Goal: Task Accomplishment & Management: Manage account settings

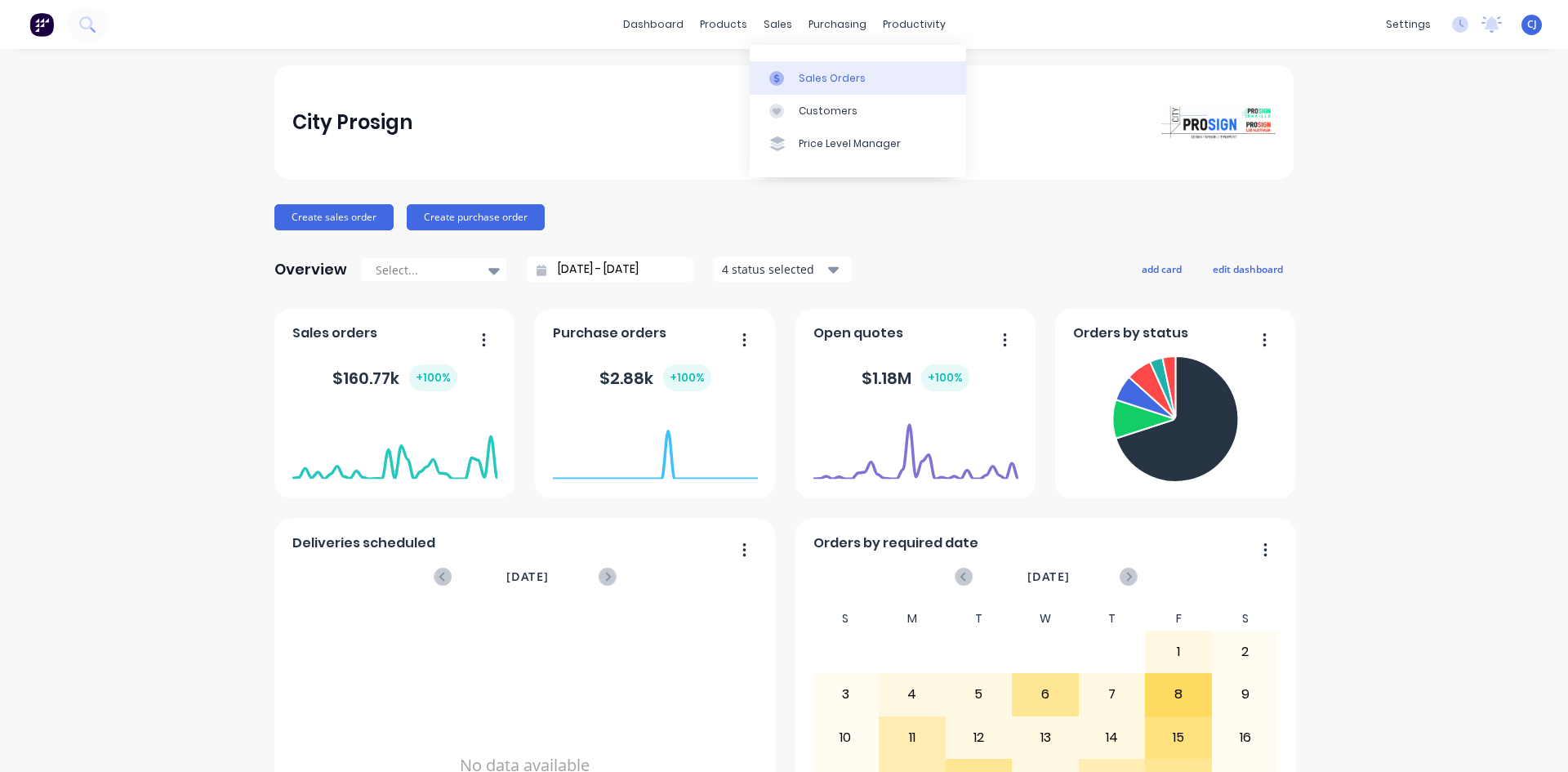
click at [780, 72] on icon at bounding box center [776, 78] width 15 height 15
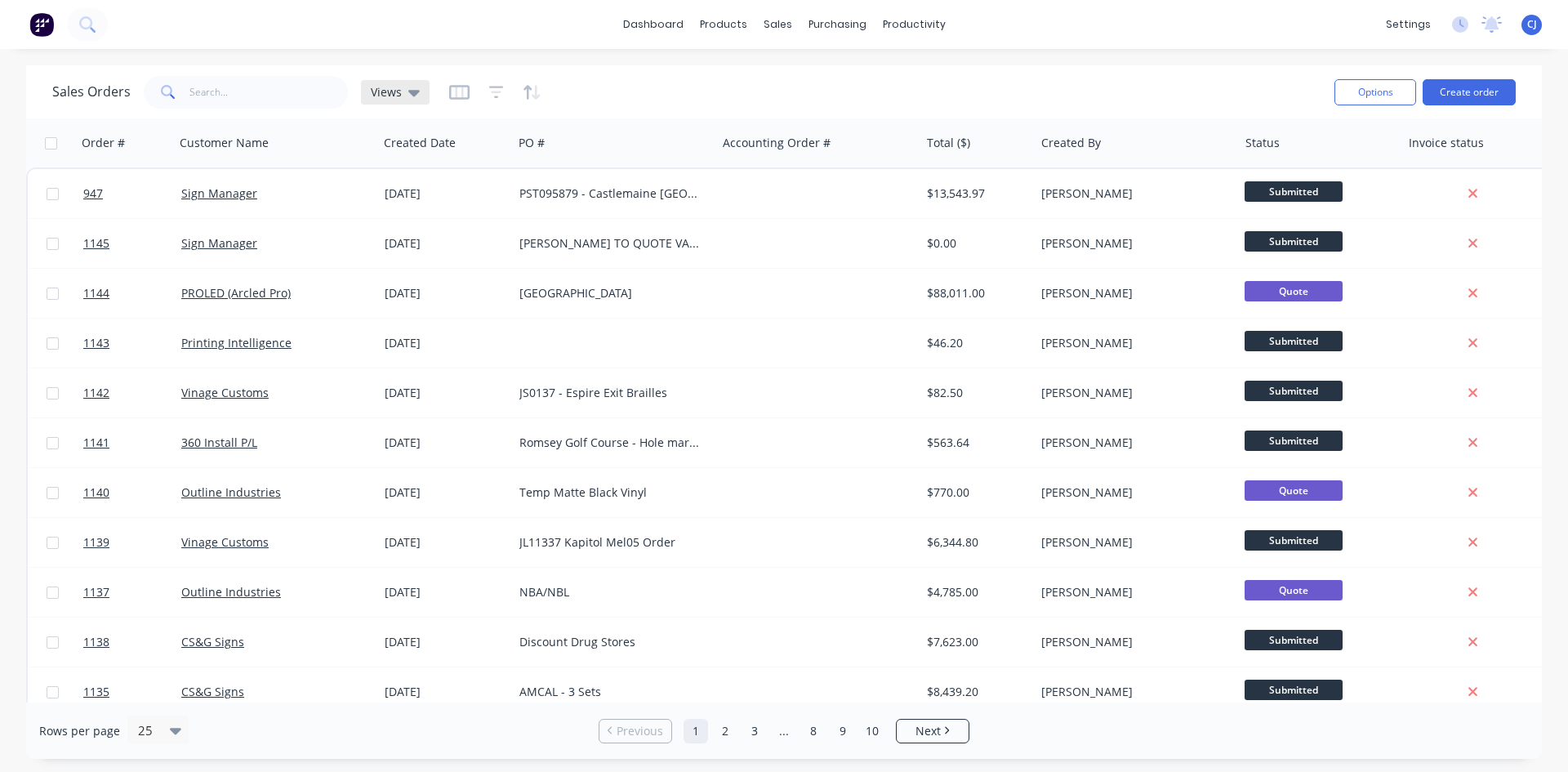
click at [385, 96] on span "Views" at bounding box center [386, 91] width 31 height 17
click at [420, 259] on button "Archive" at bounding box center [458, 264] width 186 height 19
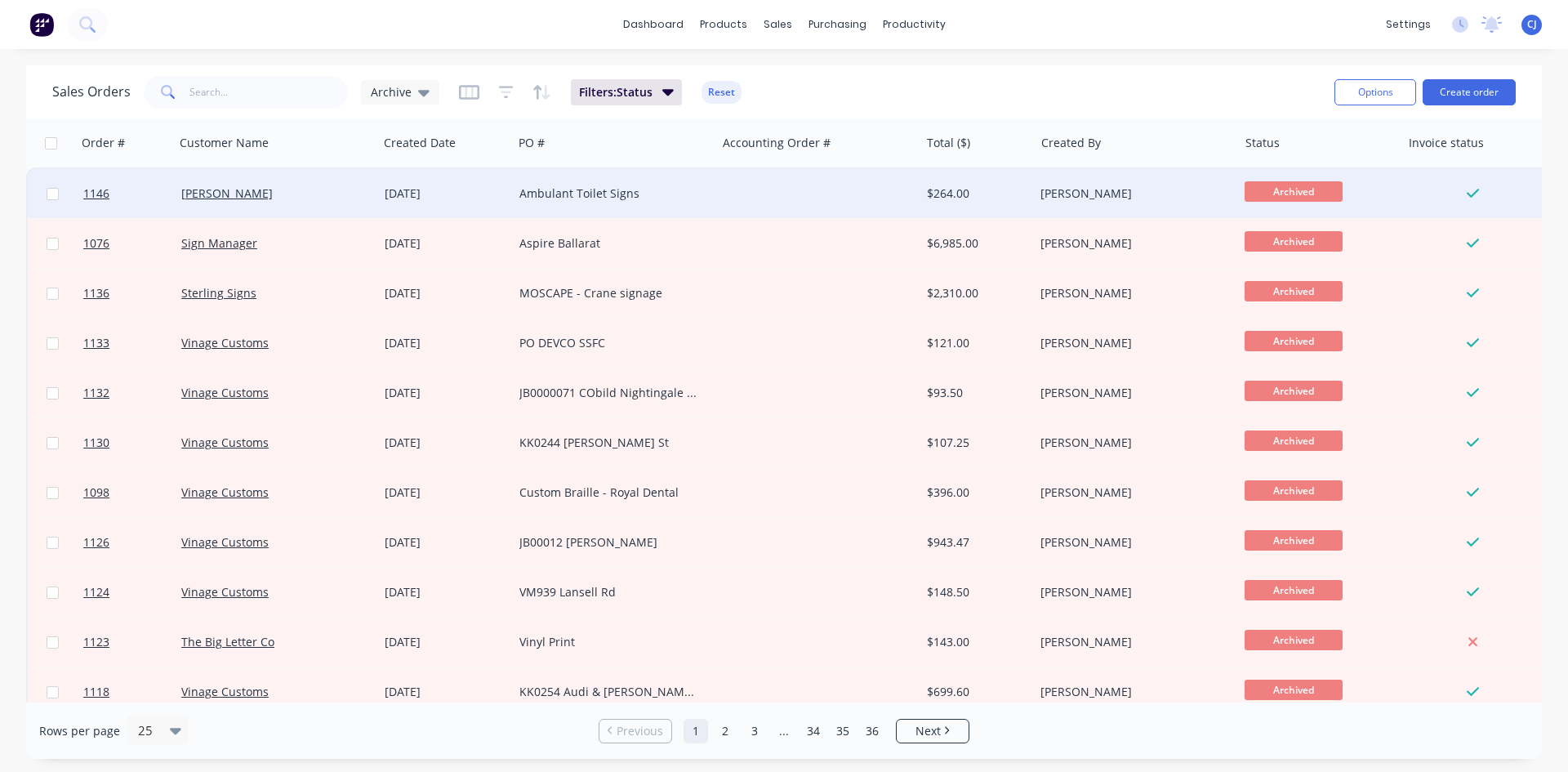
click at [593, 194] on div "Ambulant Toilet Signs" at bounding box center [609, 193] width 181 height 17
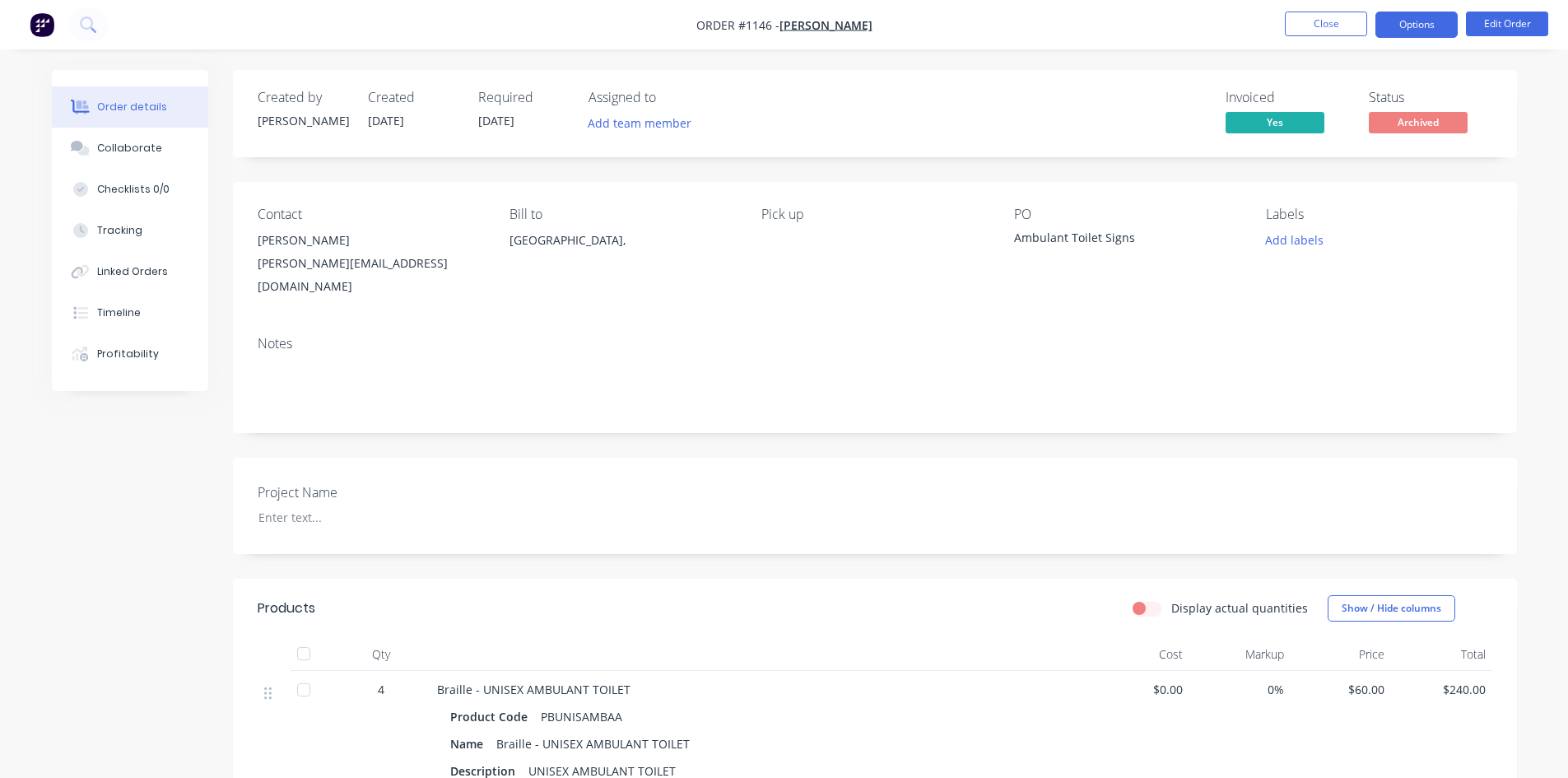
click at [1426, 26] on button "Options" at bounding box center [1417, 25] width 83 height 27
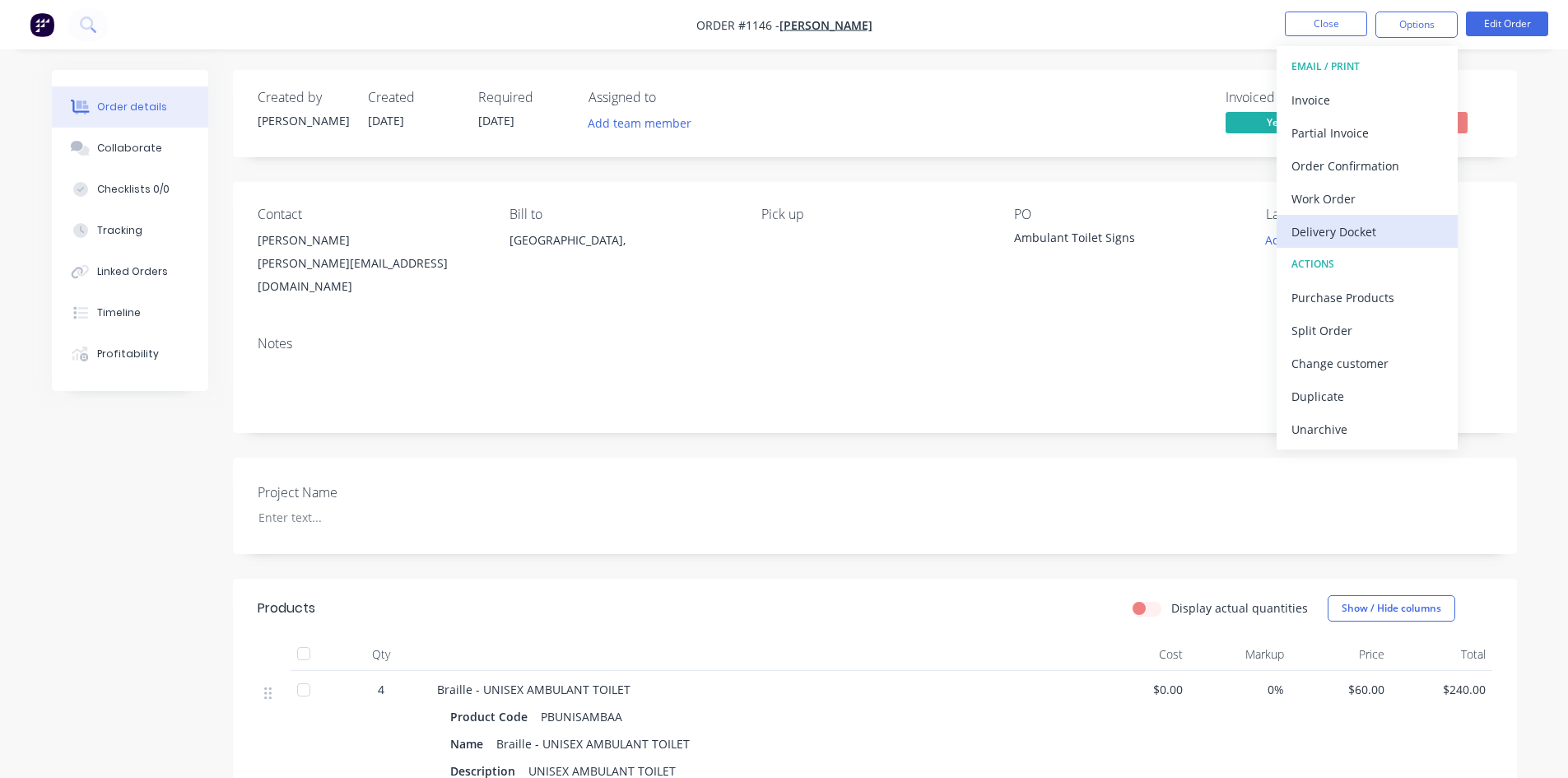
click at [1391, 231] on div "Delivery Docket" at bounding box center [1367, 231] width 151 height 24
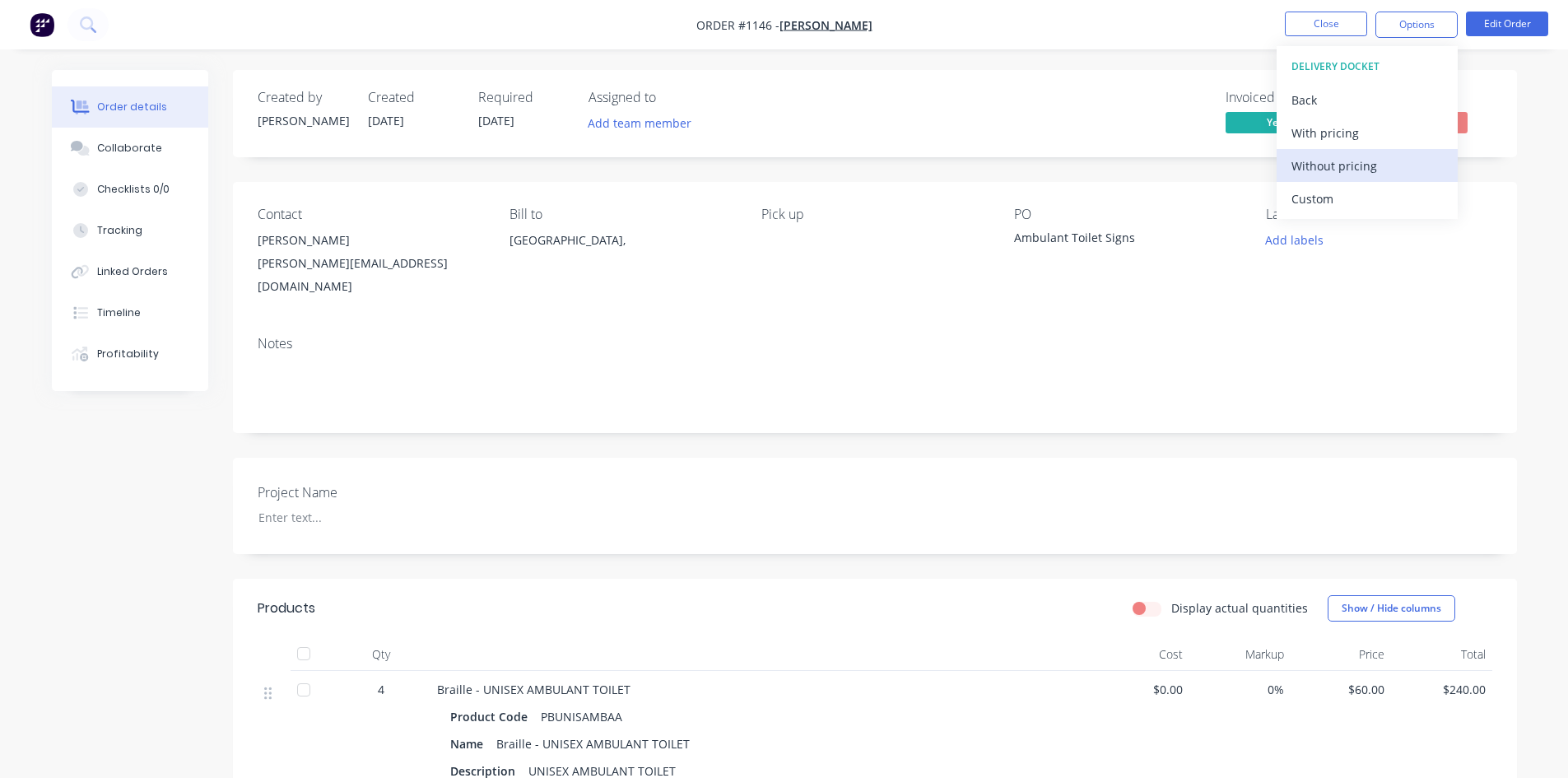
click at [1378, 149] on button "Without pricing" at bounding box center [1368, 165] width 182 height 33
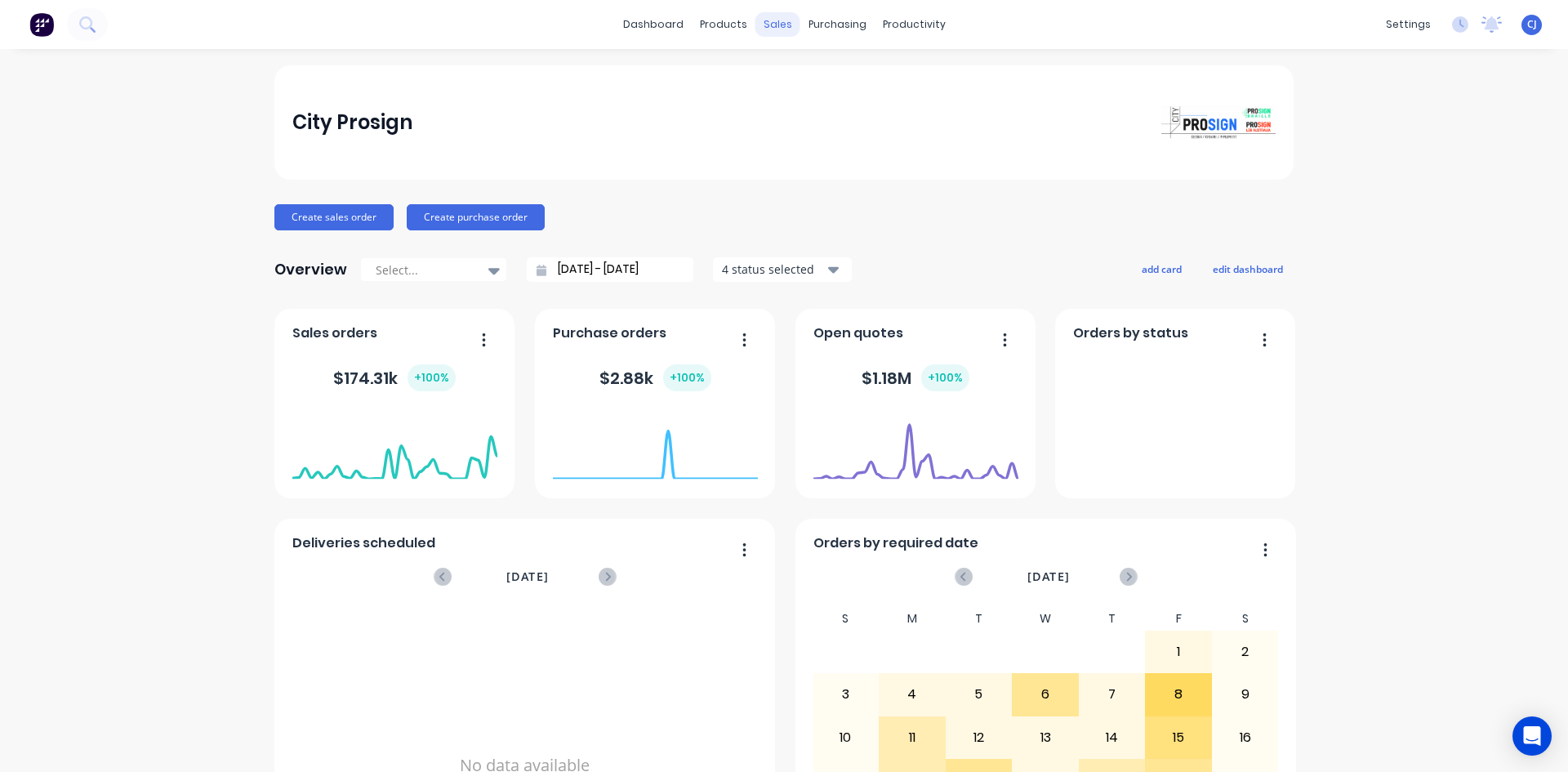
click at [783, 32] on div "sales" at bounding box center [778, 25] width 45 height 25
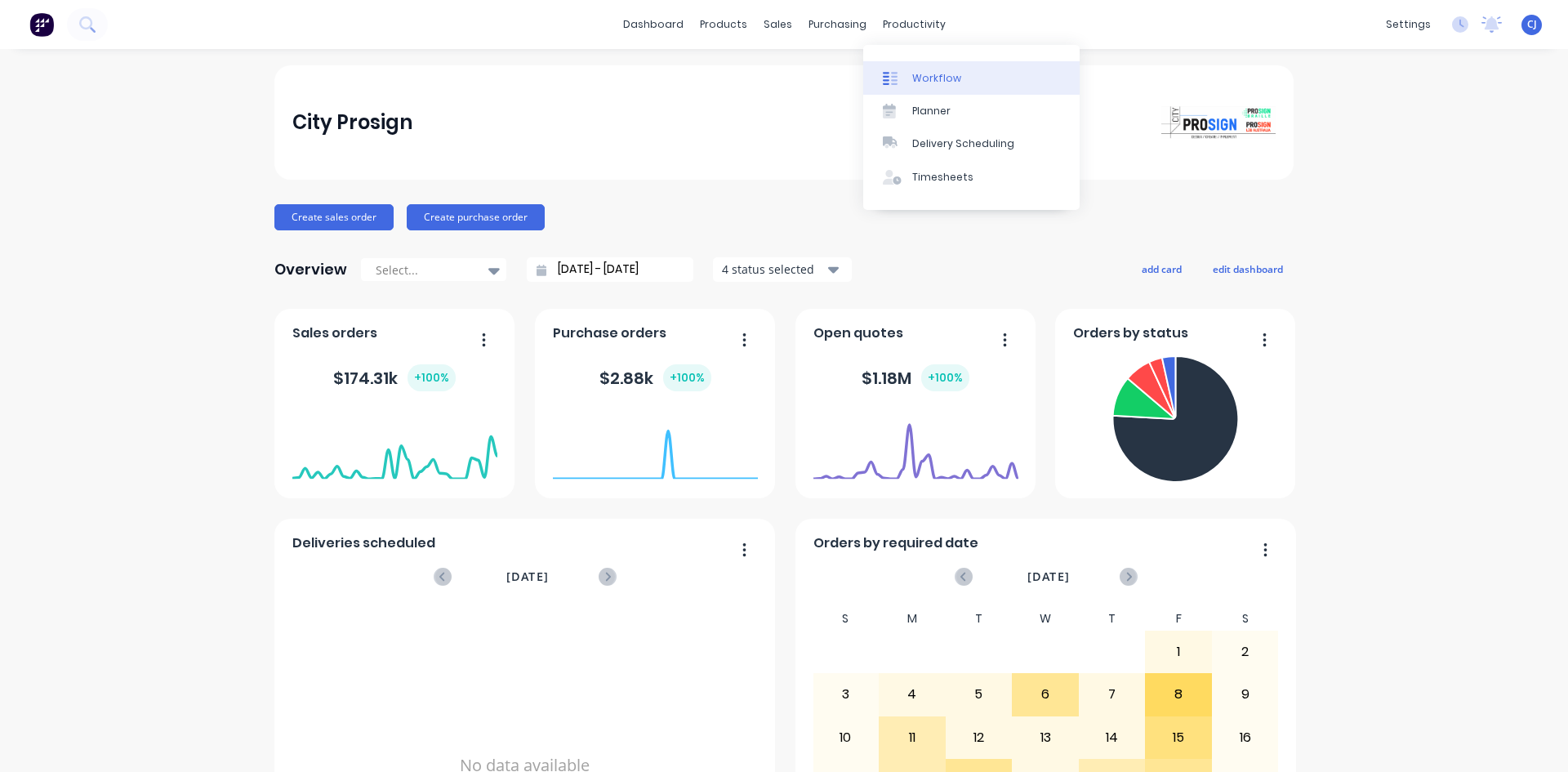
click at [916, 80] on div "Workflow" at bounding box center [937, 78] width 49 height 15
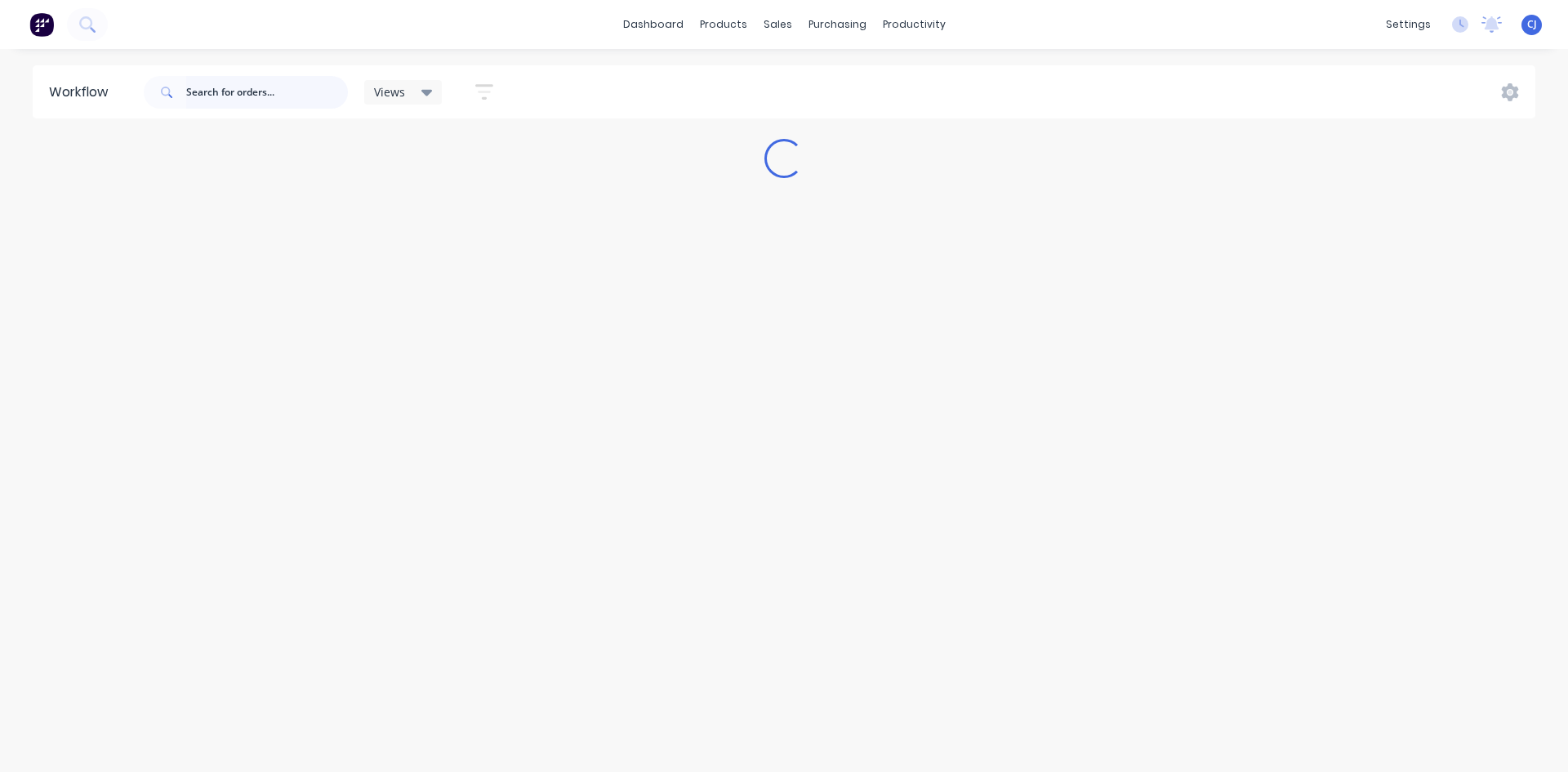
click at [200, 93] on input "text" at bounding box center [267, 92] width 162 height 33
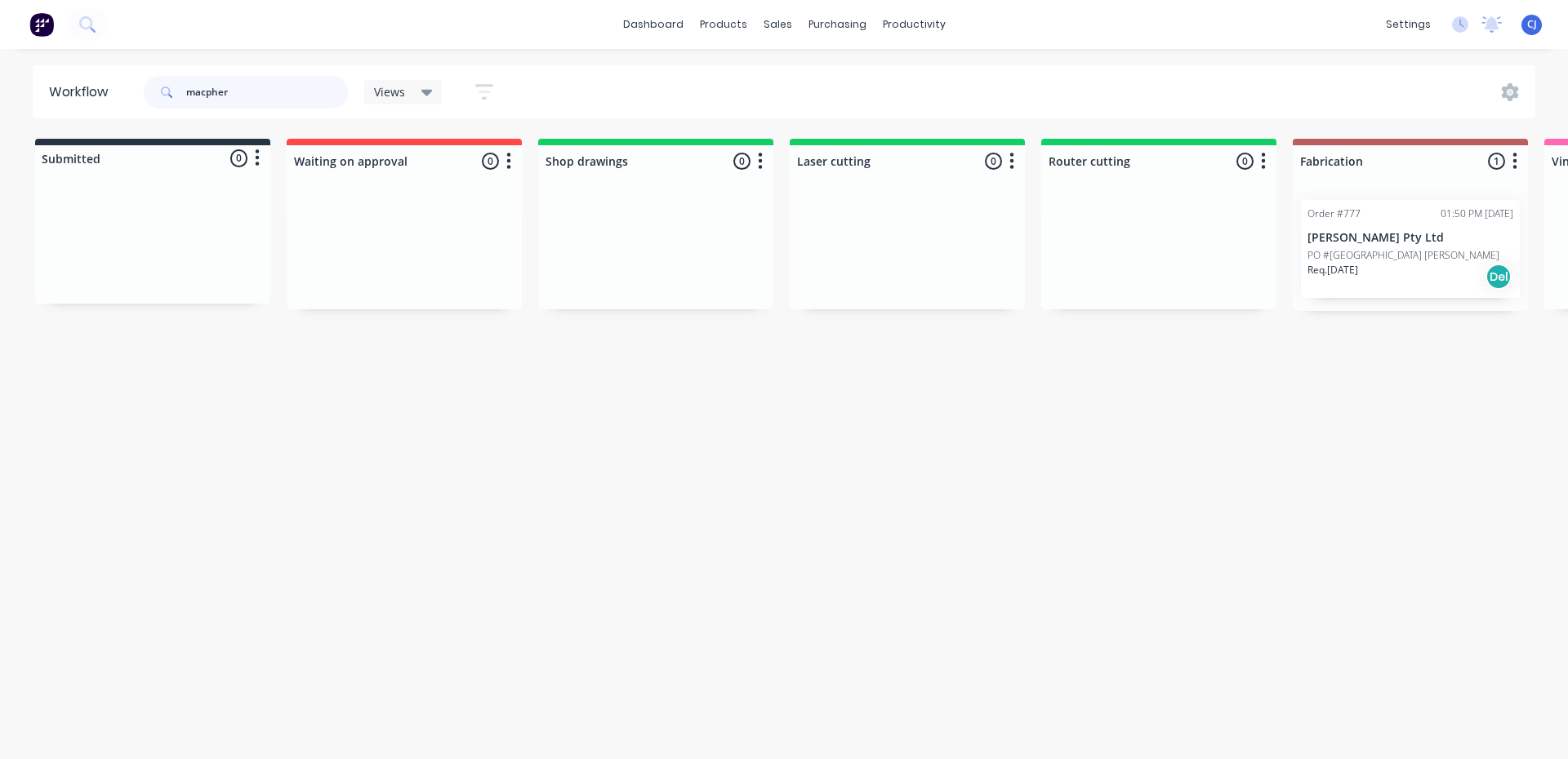
type input "macpher"
click at [1391, 231] on p "[PERSON_NAME] Pty Ltd" at bounding box center [1410, 238] width 206 height 14
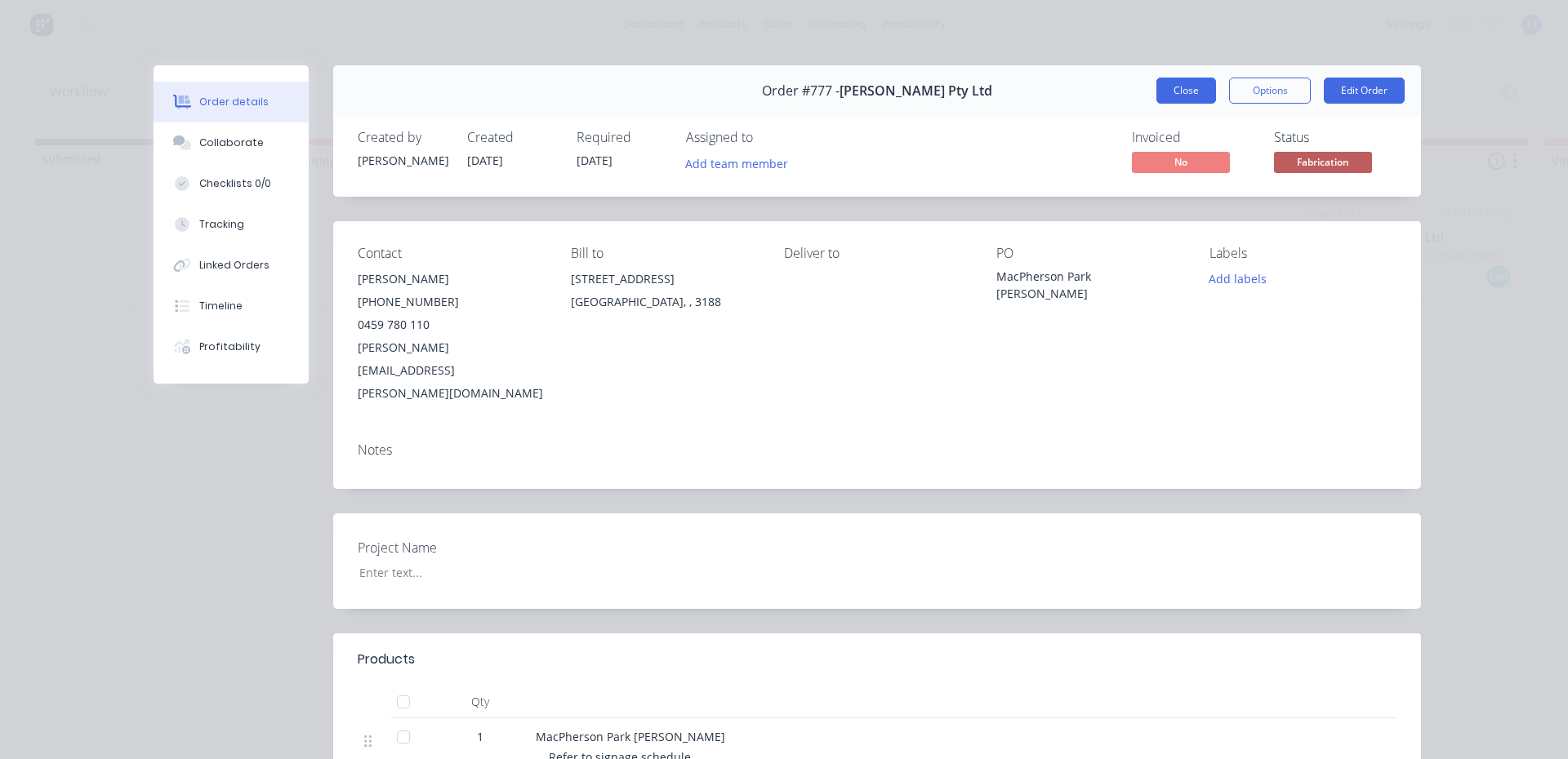
click at [1179, 93] on button "Close" at bounding box center [1187, 91] width 60 height 26
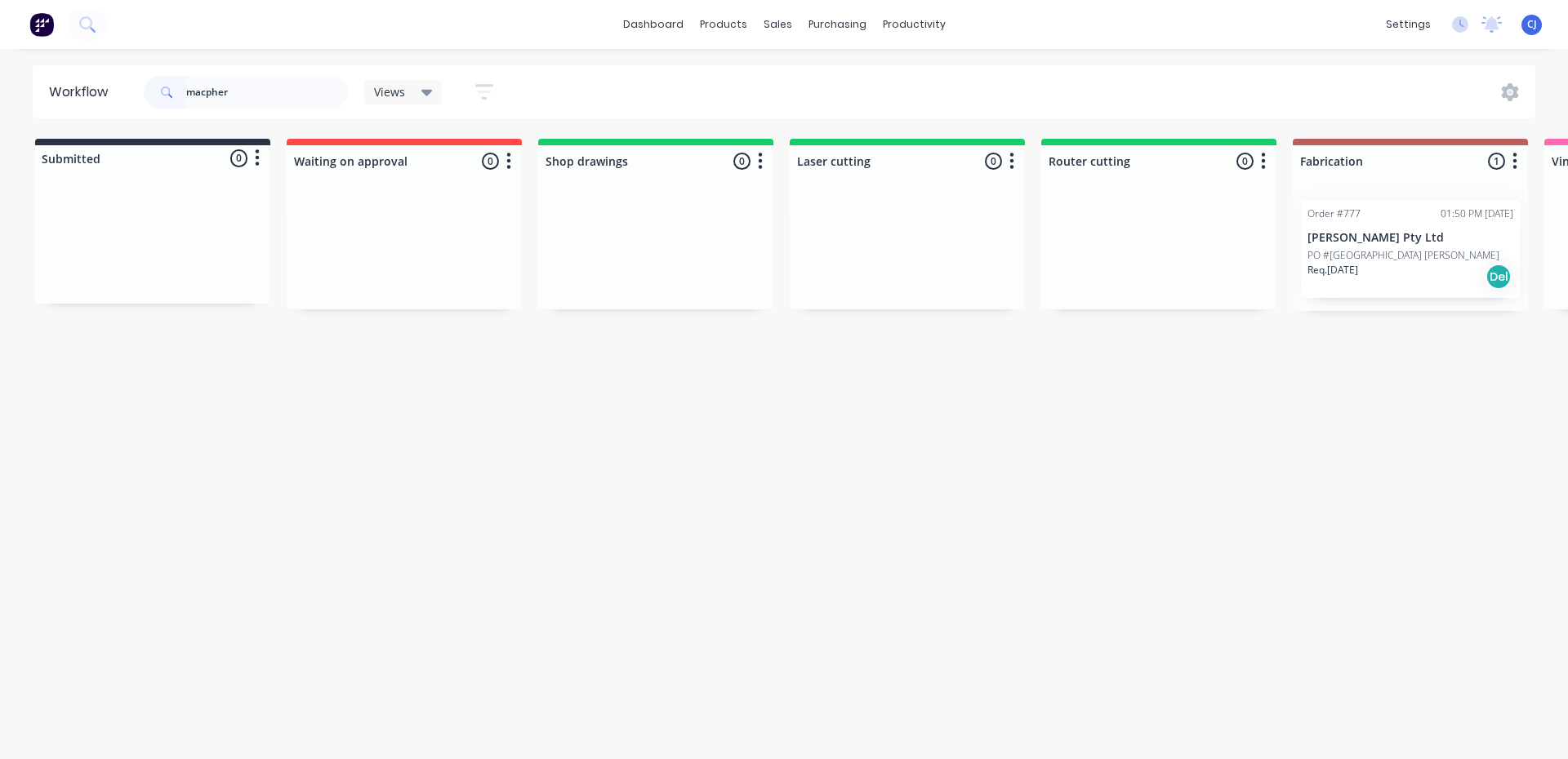
click at [1407, 256] on p "PO #[GEOGRAPHIC_DATA] [PERSON_NAME]" at bounding box center [1403, 255] width 192 height 15
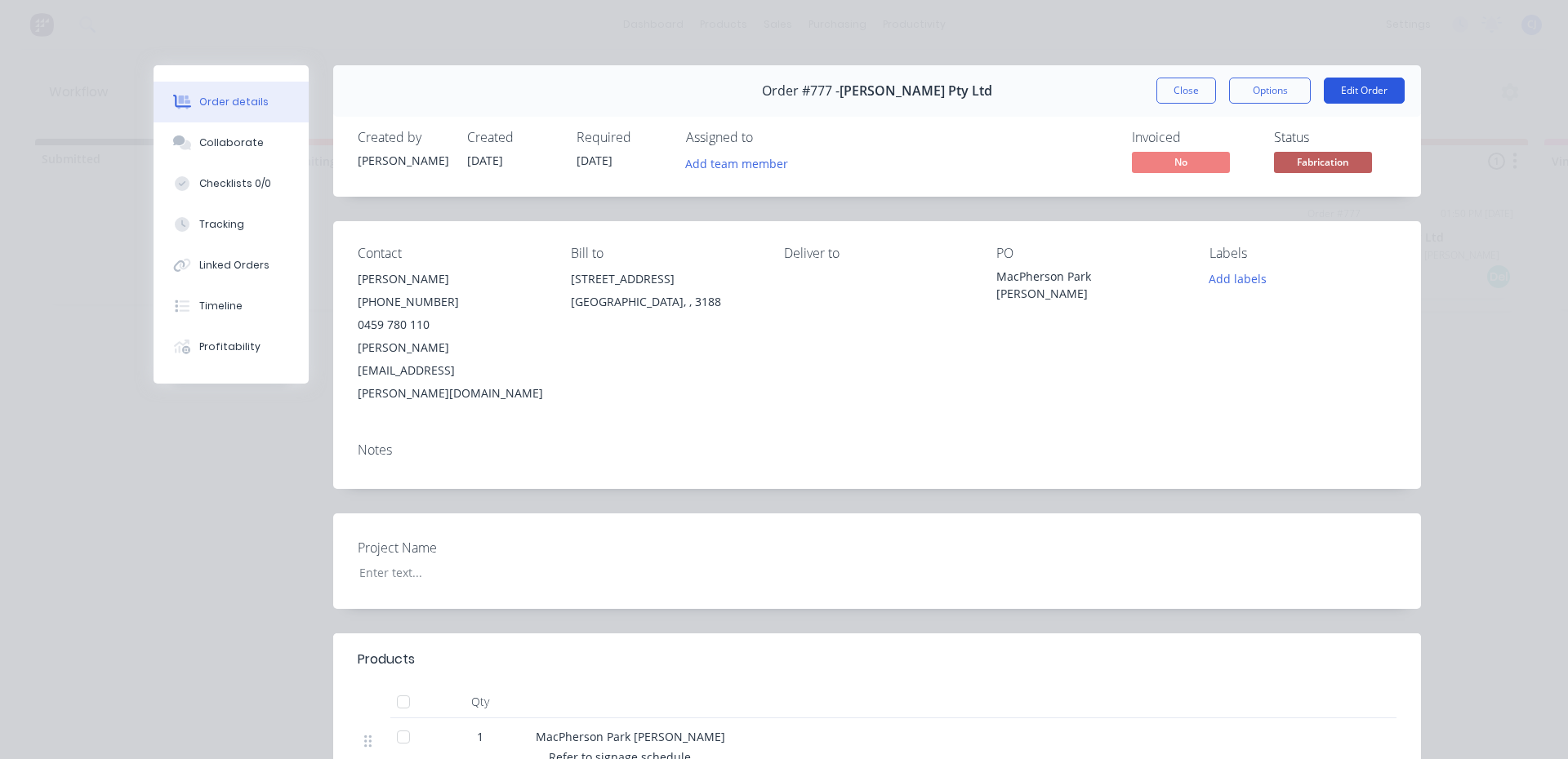
click at [1355, 89] on button "Edit Order" at bounding box center [1365, 91] width 81 height 26
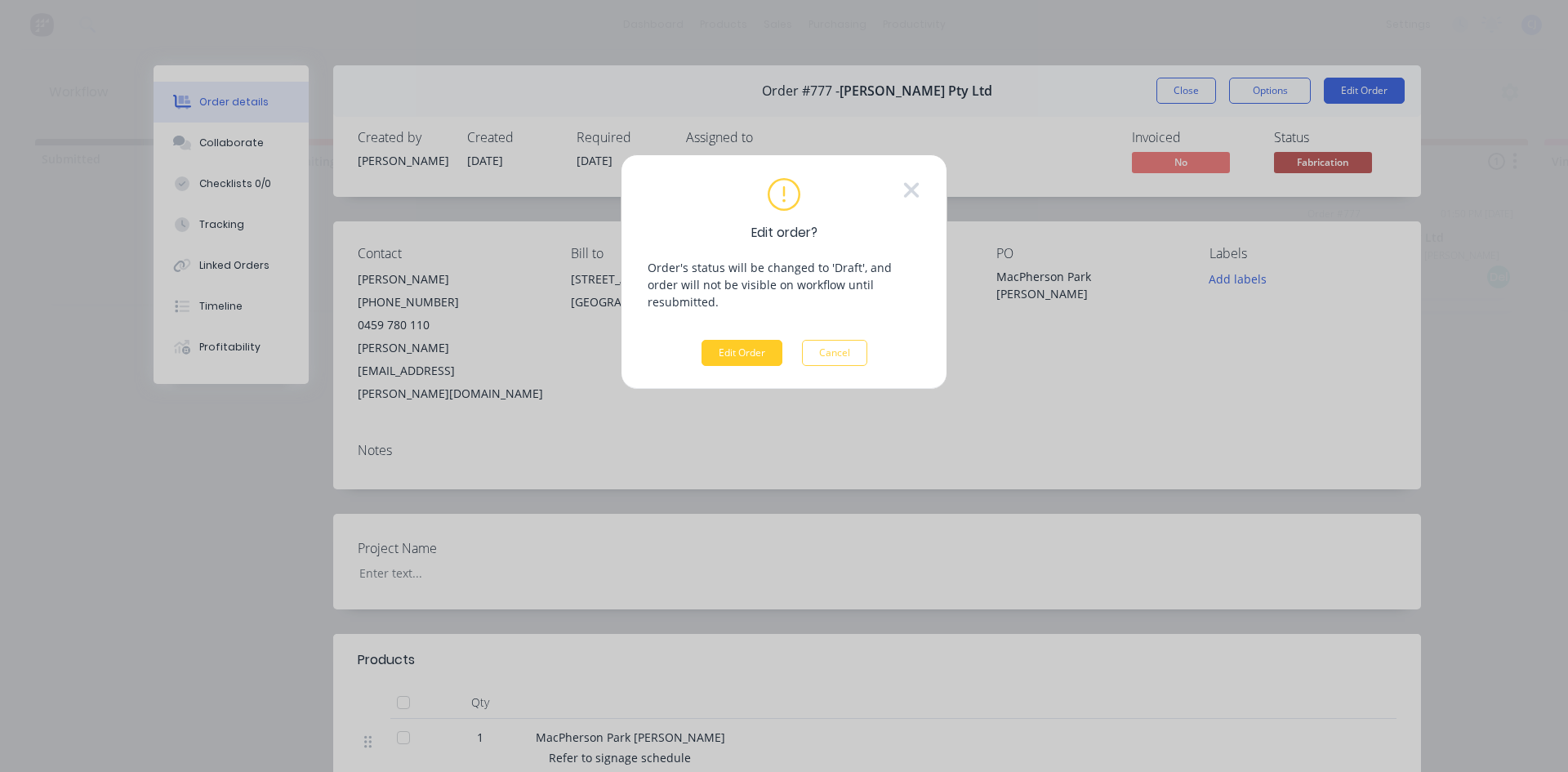
click at [736, 340] on button "Edit Order" at bounding box center [743, 353] width 81 height 26
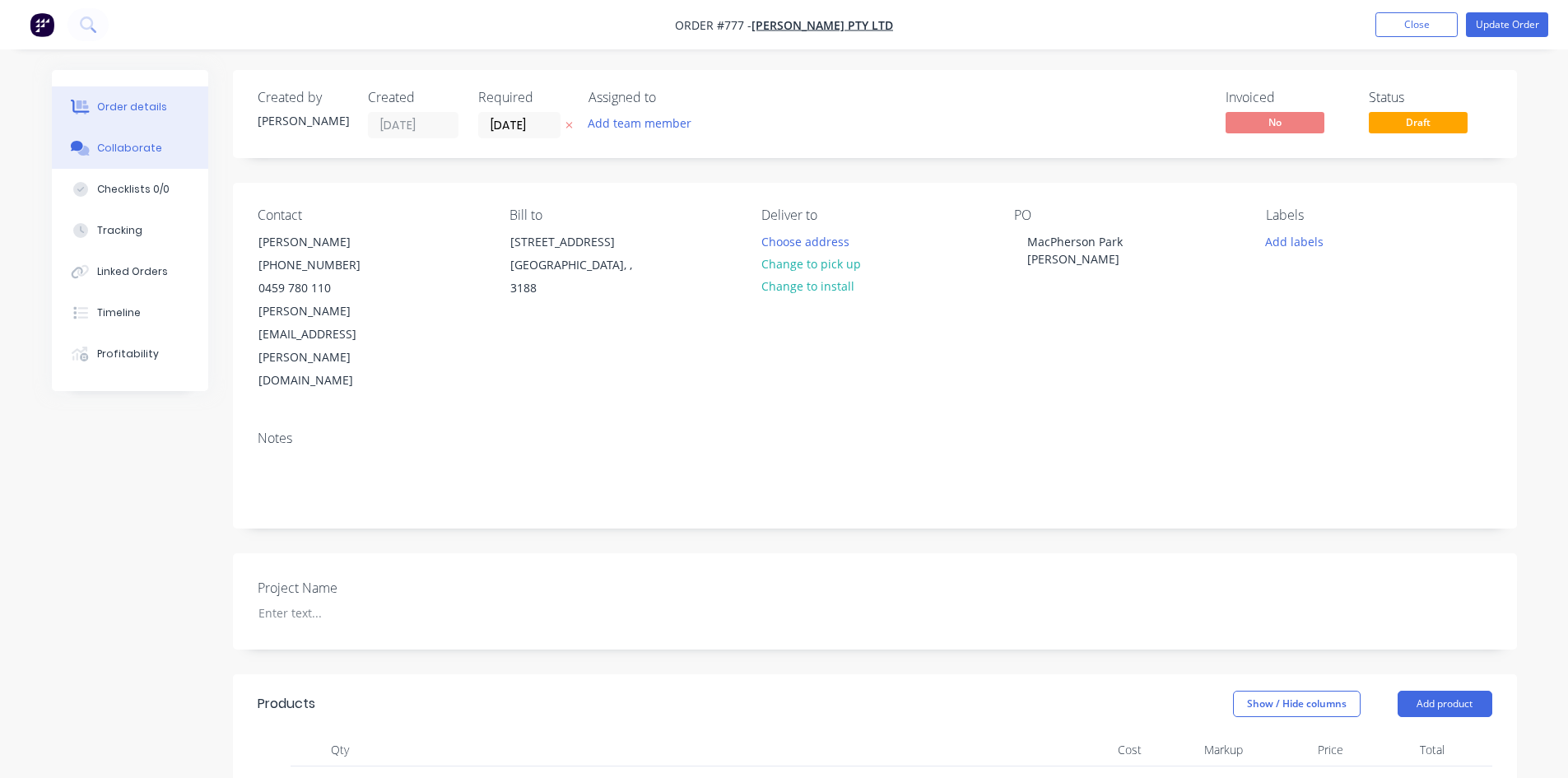
click at [150, 159] on button "Collaborate" at bounding box center [130, 148] width 157 height 41
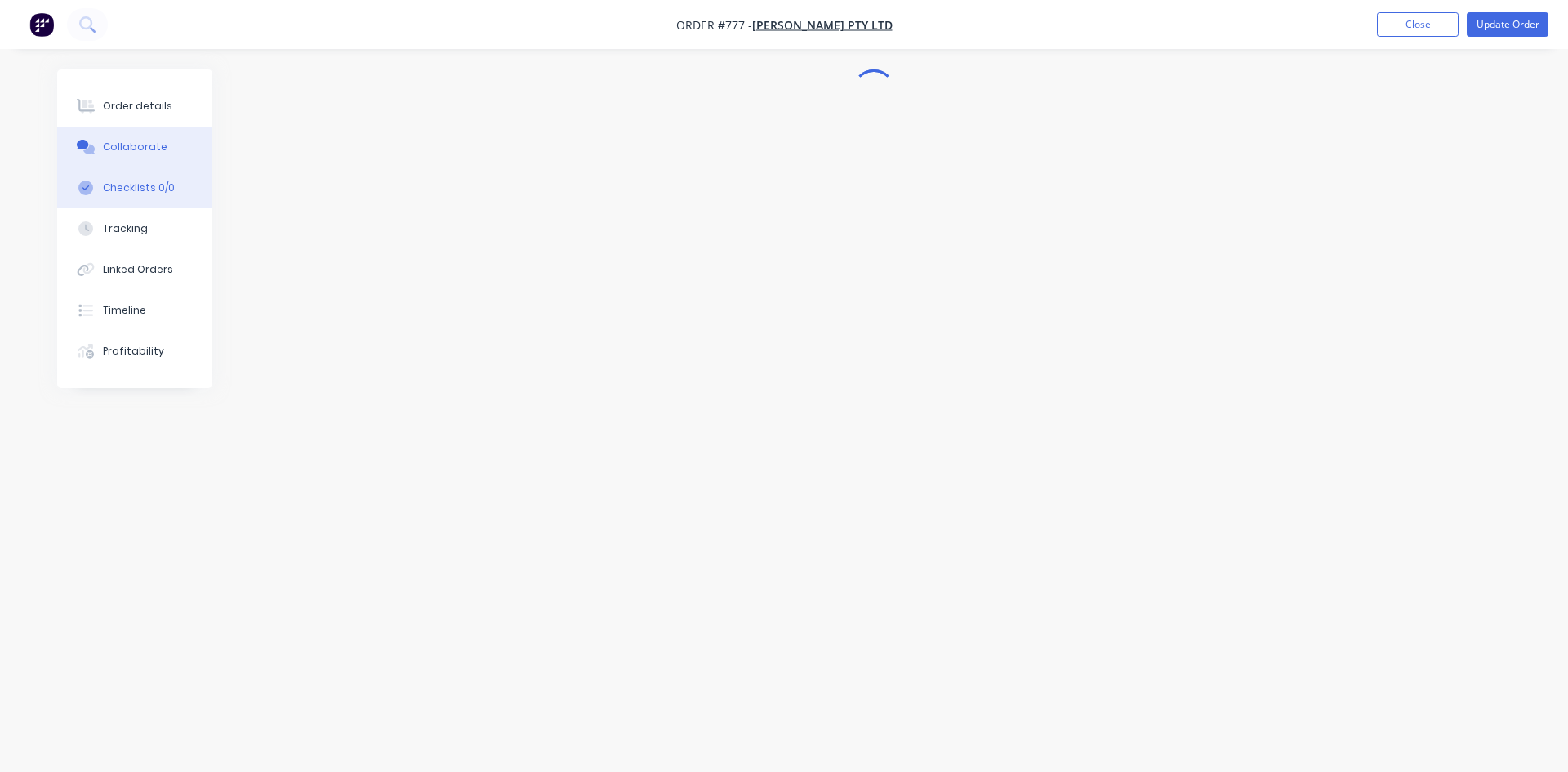
click at [145, 180] on button "Checklists 0/0" at bounding box center [135, 188] width 155 height 41
click at [148, 151] on div "Collaborate" at bounding box center [135, 147] width 64 height 15
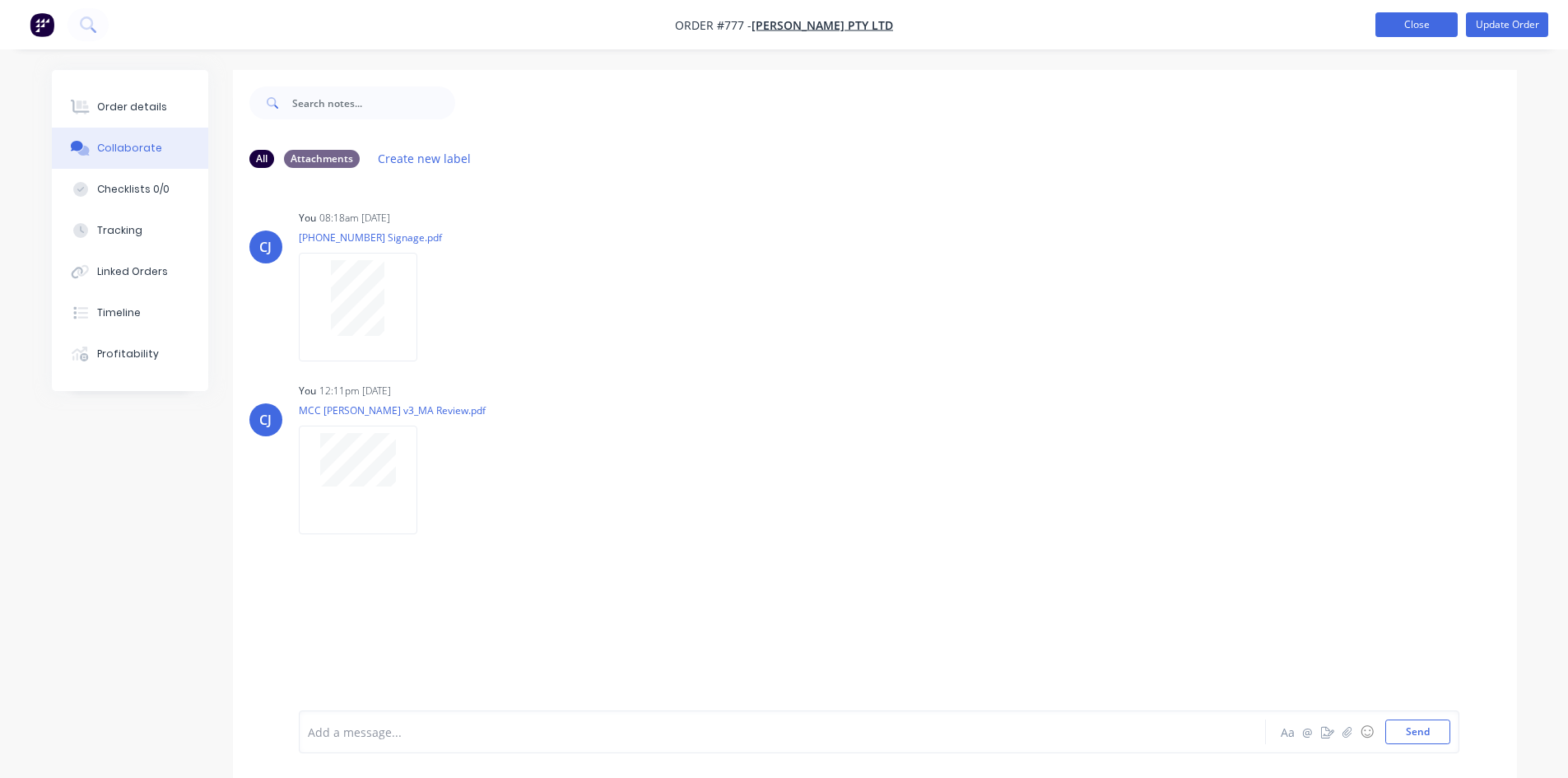
click at [1423, 34] on button "Close" at bounding box center [1417, 25] width 83 height 25
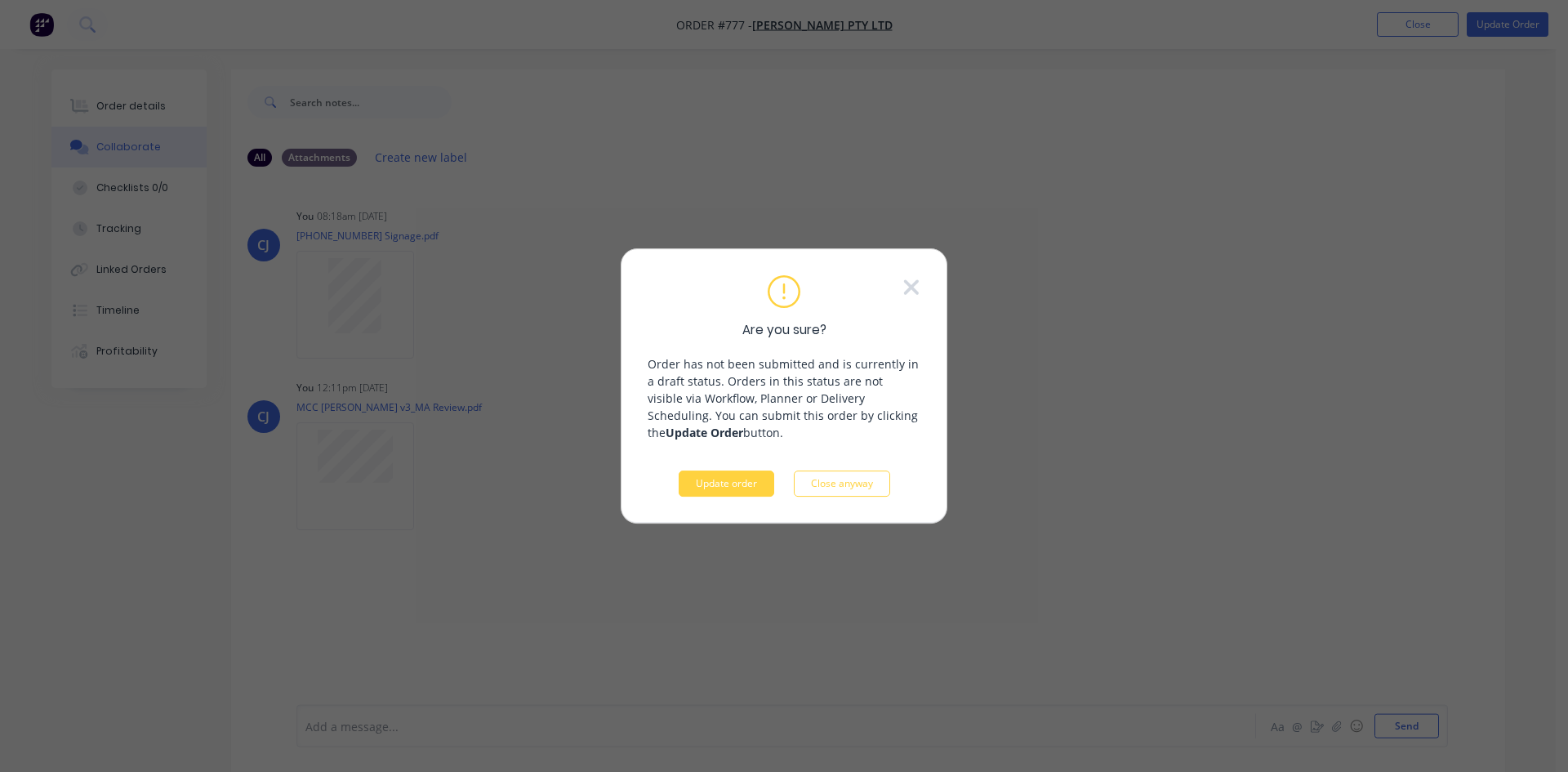
drag, startPoint x: 814, startPoint y: 494, endPoint x: 895, endPoint y: 354, distance: 161.7
click at [916, 329] on div "Are you sure? Order has not been submitted and is currently in a draft status. …" at bounding box center [784, 387] width 273 height 223
click at [718, 491] on button "Update order" at bounding box center [727, 484] width 95 height 26
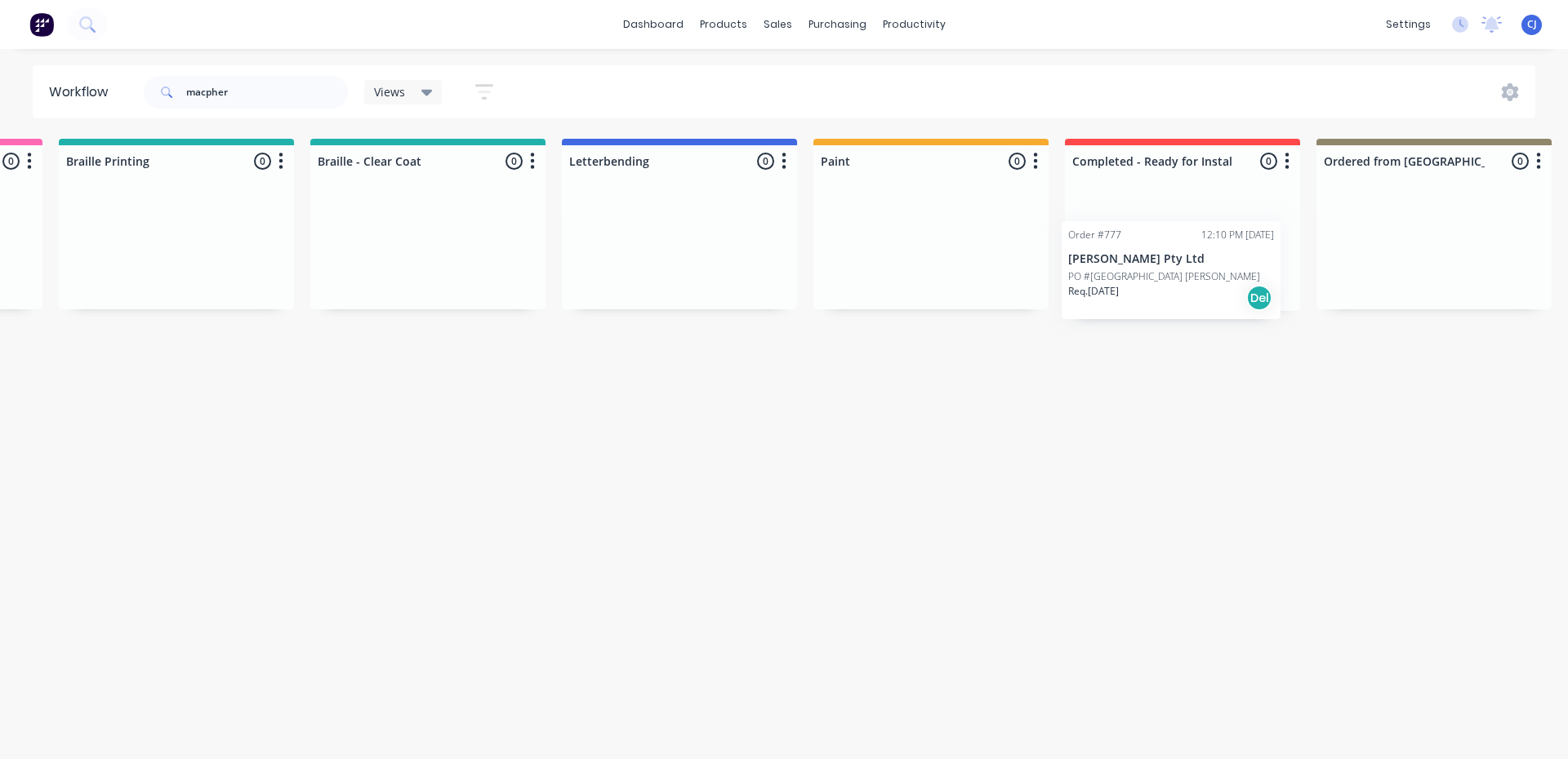
scroll to position [0, 1739]
drag, startPoint x: 1377, startPoint y: 266, endPoint x: 1118, endPoint y: 267, distance: 259.0
click at [1118, 267] on div "Submitted 0 Status colour #273444 hex #273444 Save Cancel Summaries Total order…" at bounding box center [320, 224] width 4145 height 172
